Goal: Check status: Check status

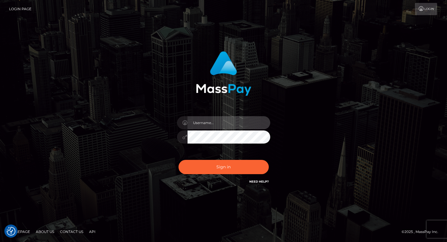
click at [204, 123] on input "text" at bounding box center [229, 122] width 83 height 13
type input "tatyanafansly1"
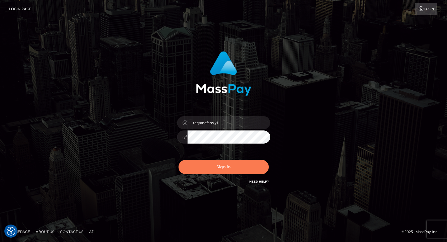
click at [231, 162] on button "Sign in" at bounding box center [224, 167] width 90 height 14
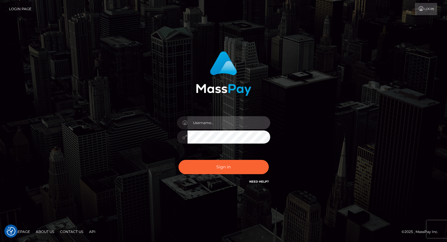
click at [229, 124] on input "text" at bounding box center [229, 122] width 83 height 13
type input "tatyanafansly1"
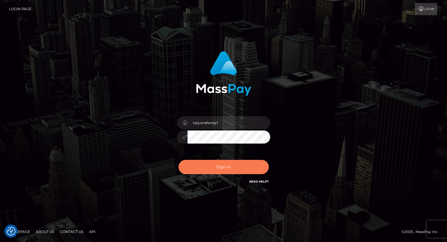
click at [225, 172] on button "Sign in" at bounding box center [224, 167] width 90 height 14
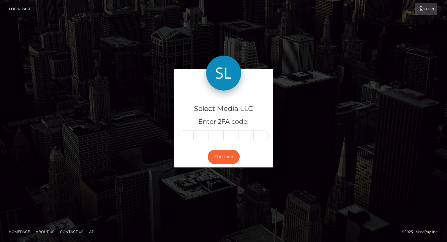
click at [192, 138] on input "text" at bounding box center [186, 136] width 15 height 10
type input "7"
type input "1"
type input "7"
type input "4"
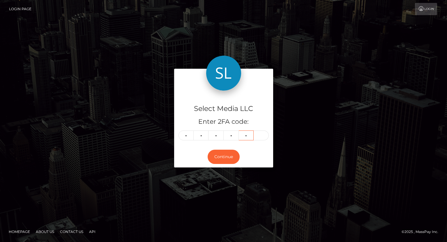
type input "0"
type input "2"
click at [219, 159] on button "Continue" at bounding box center [224, 157] width 32 height 14
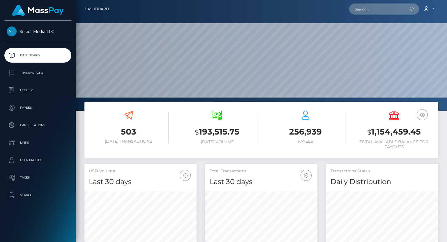
scroll to position [103, 112]
click at [380, 132] on h3 "$ 1,154,459.45" at bounding box center [394, 132] width 80 height 12
copy h3 "1,154,459.45"
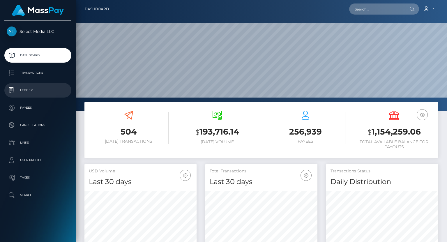
click at [30, 96] on link "Ledger" at bounding box center [37, 90] width 67 height 15
